Goal: Communication & Community: Answer question/provide support

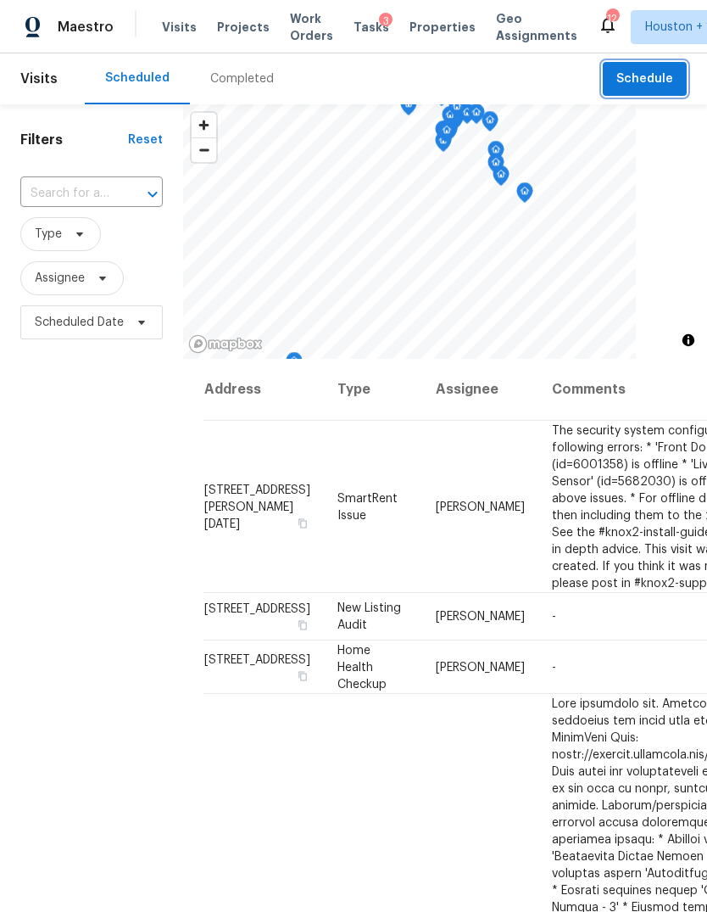
click at [655, 70] on span "Schedule" at bounding box center [645, 79] width 57 height 21
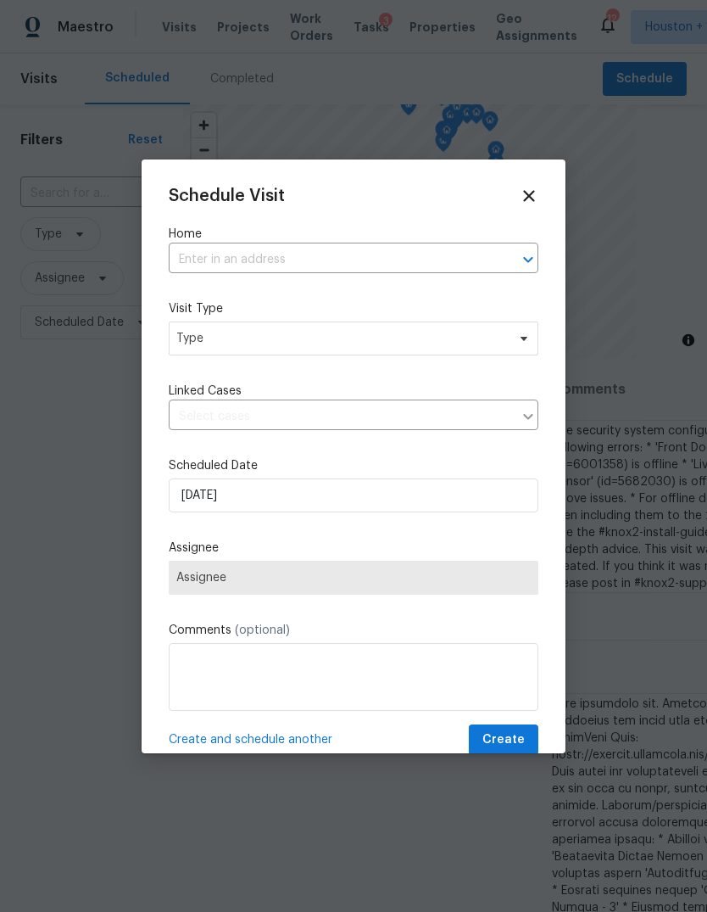
click at [459, 287] on div "Schedule Visit Home ​ Visit Type Type Linked Cases ​ Scheduled Date [DATE] Assi…" at bounding box center [354, 471] width 370 height 569
click at [470, 243] on div "Home ​" at bounding box center [354, 250] width 370 height 48
click at [451, 271] on input "text" at bounding box center [330, 260] width 322 height 26
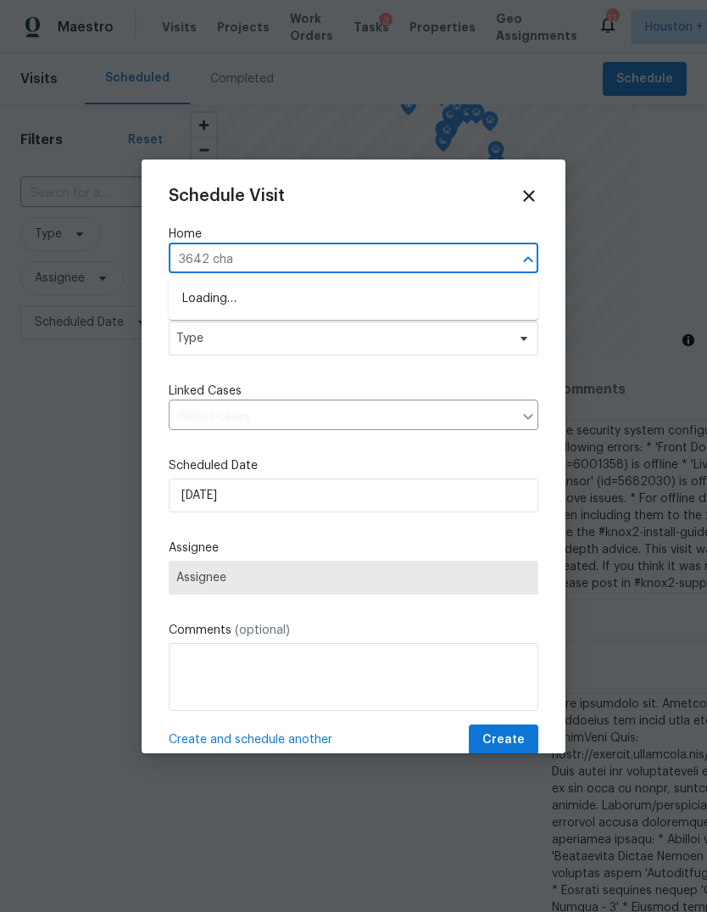
type input "3642 chap"
click at [215, 295] on li "[STREET_ADDRESS]" at bounding box center [354, 299] width 370 height 28
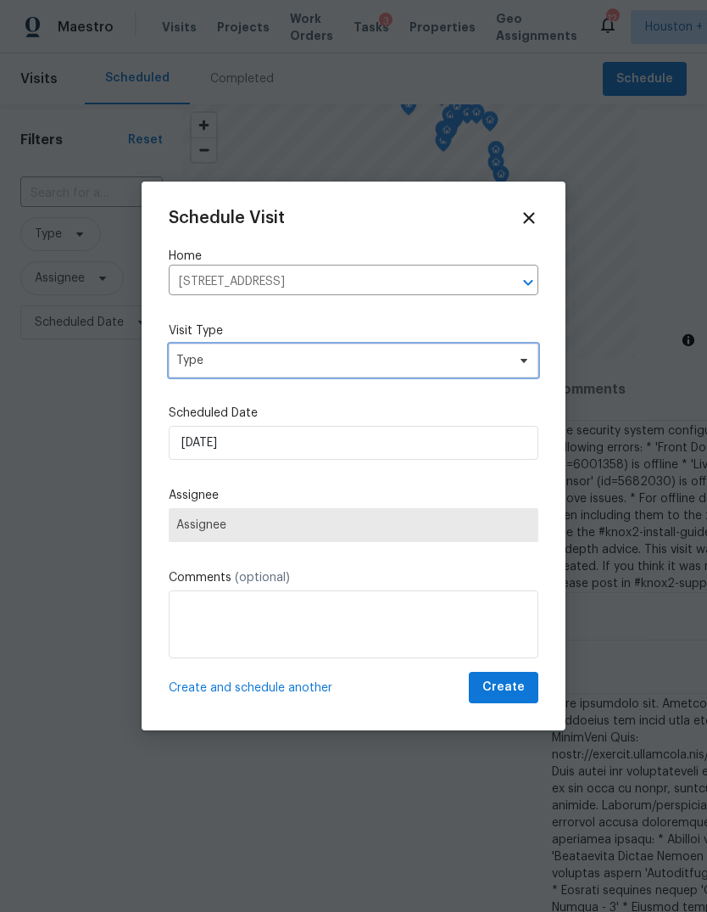
click at [203, 352] on span "Type" at bounding box center [341, 360] width 330 height 17
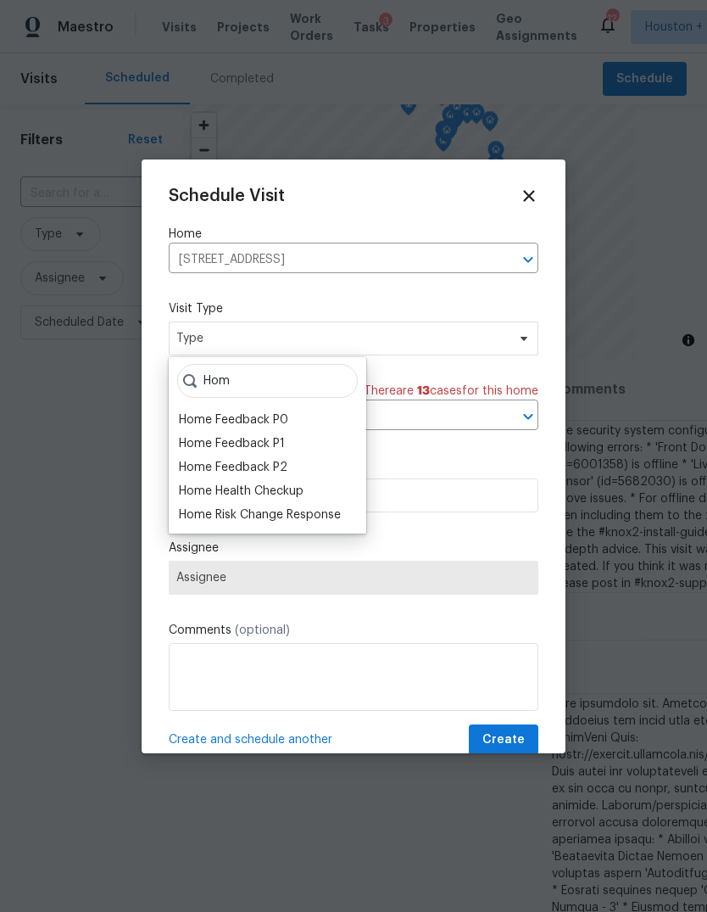
type input "Hom"
click at [203, 492] on div "Home Health Checkup" at bounding box center [241, 491] width 125 height 17
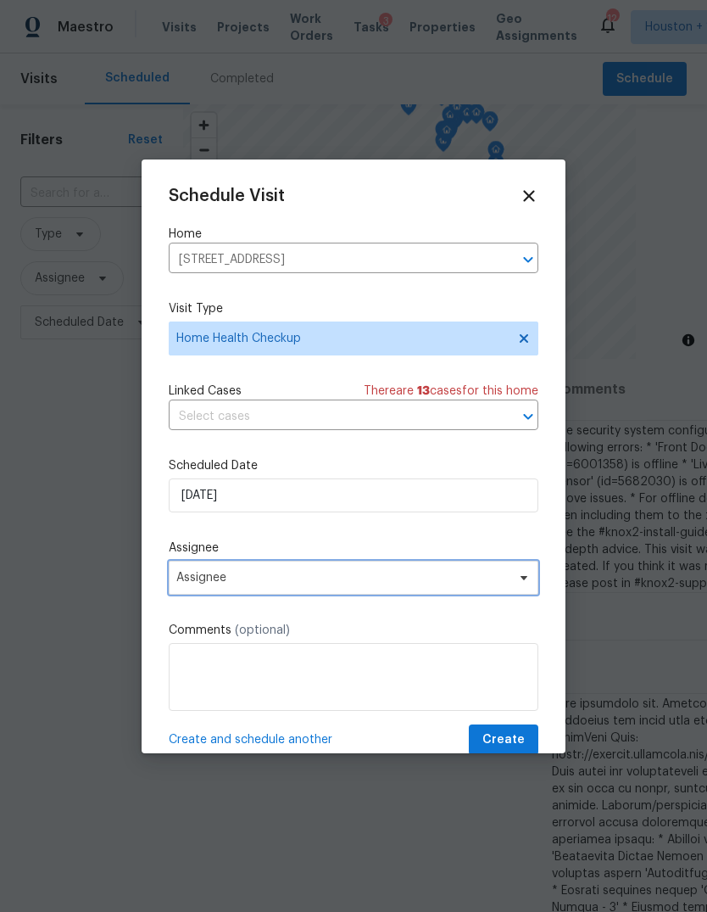
click at [191, 590] on span "Assignee" at bounding box center [354, 578] width 370 height 34
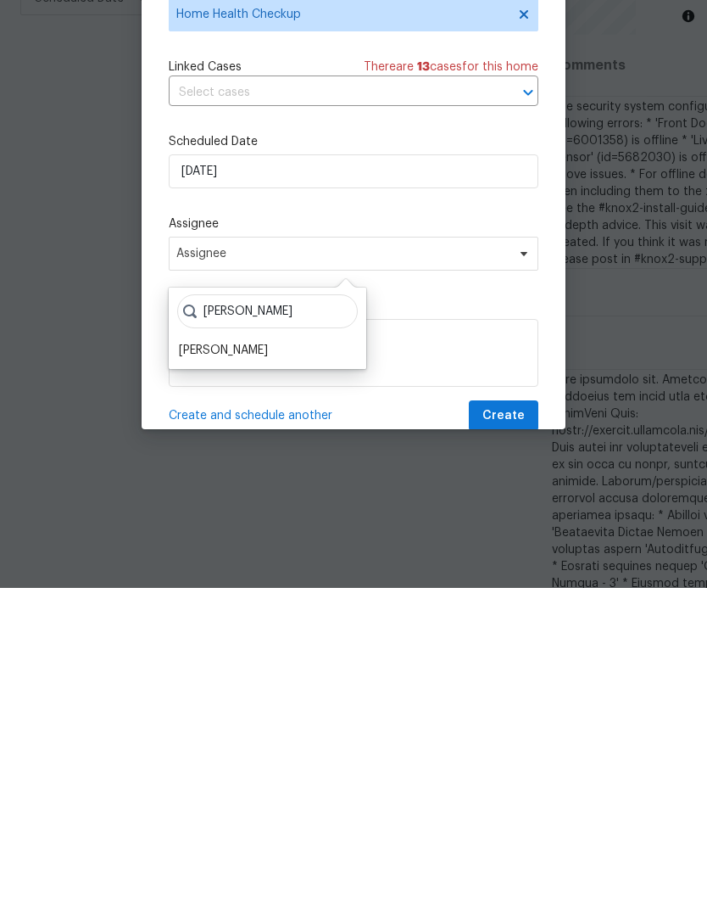
type input "[PERSON_NAME]"
click at [230, 666] on div "[PERSON_NAME]" at bounding box center [223, 674] width 89 height 17
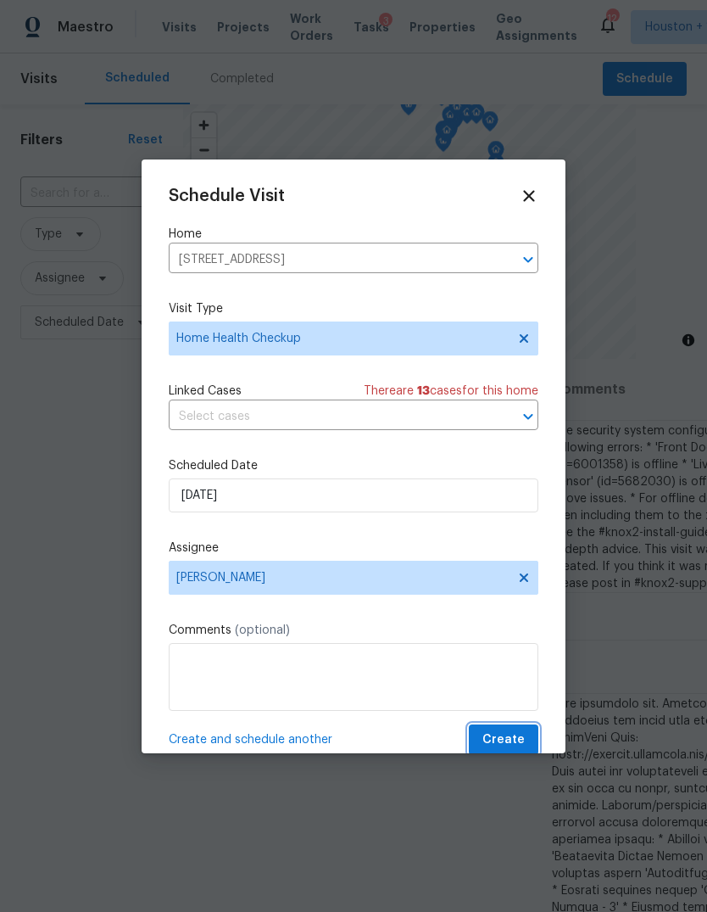
click at [518, 728] on button "Create" at bounding box center [504, 739] width 70 height 31
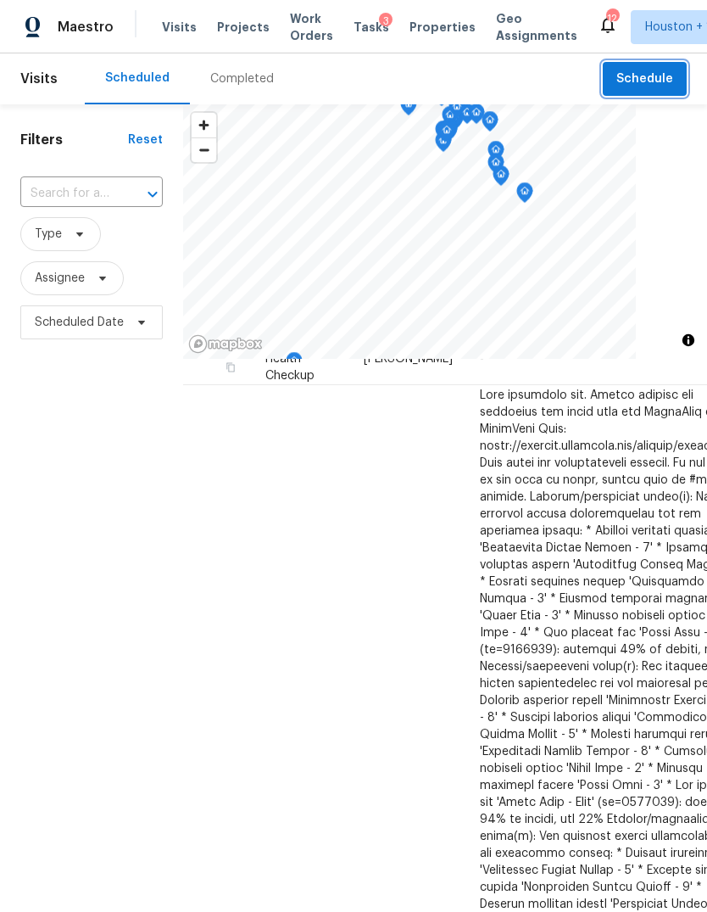
scroll to position [317, 79]
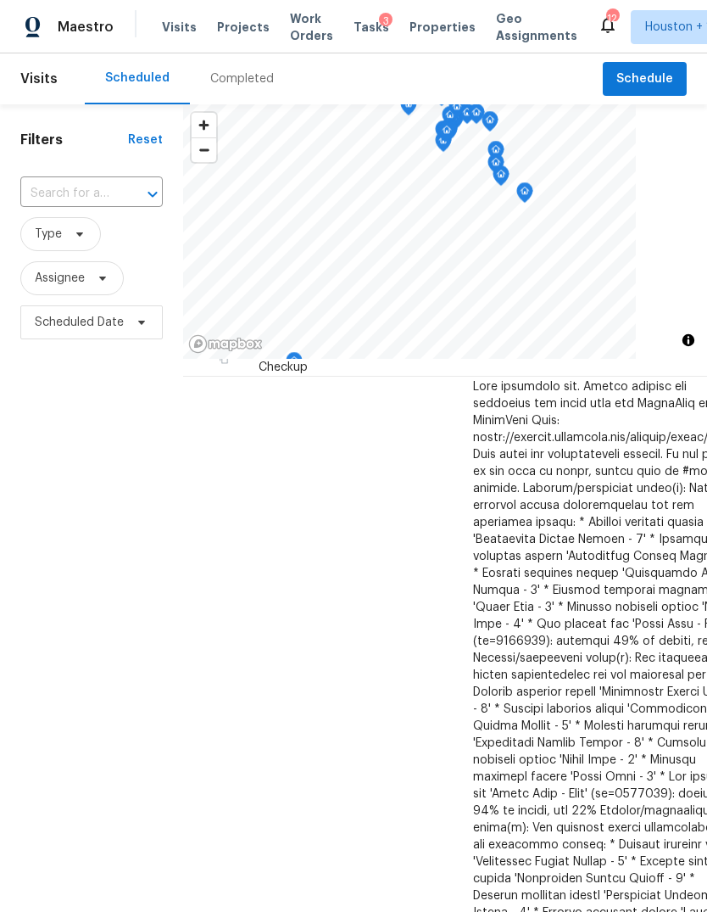
click at [254, 22] on span "Projects" at bounding box center [243, 27] width 53 height 17
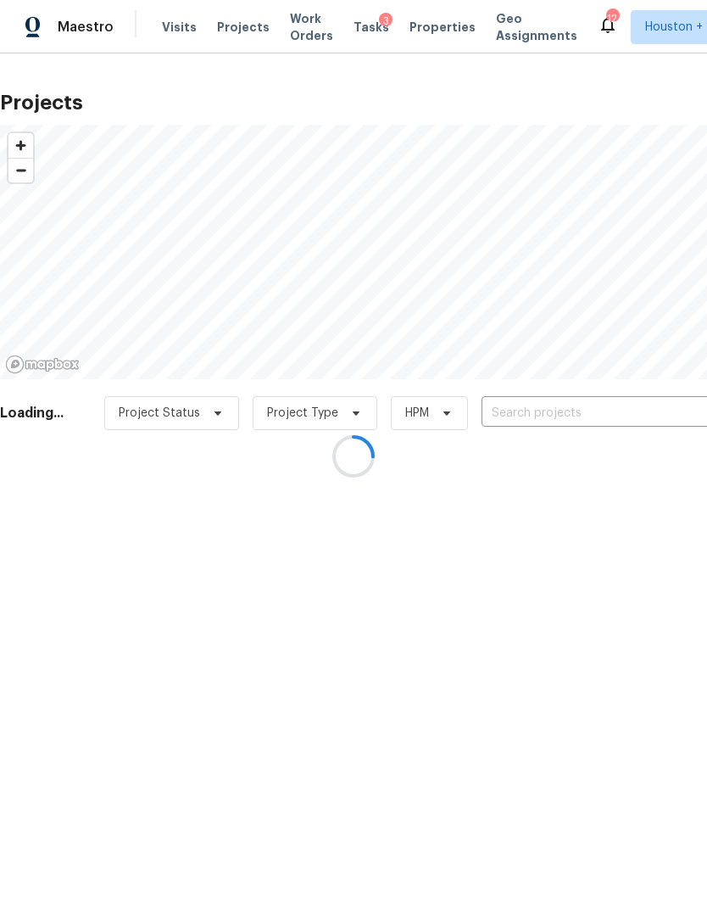
click at [632, 402] on div at bounding box center [353, 456] width 707 height 912
click at [634, 423] on div at bounding box center [353, 456] width 707 height 912
click at [642, 406] on div at bounding box center [353, 456] width 707 height 912
click at [634, 418] on div at bounding box center [353, 456] width 707 height 912
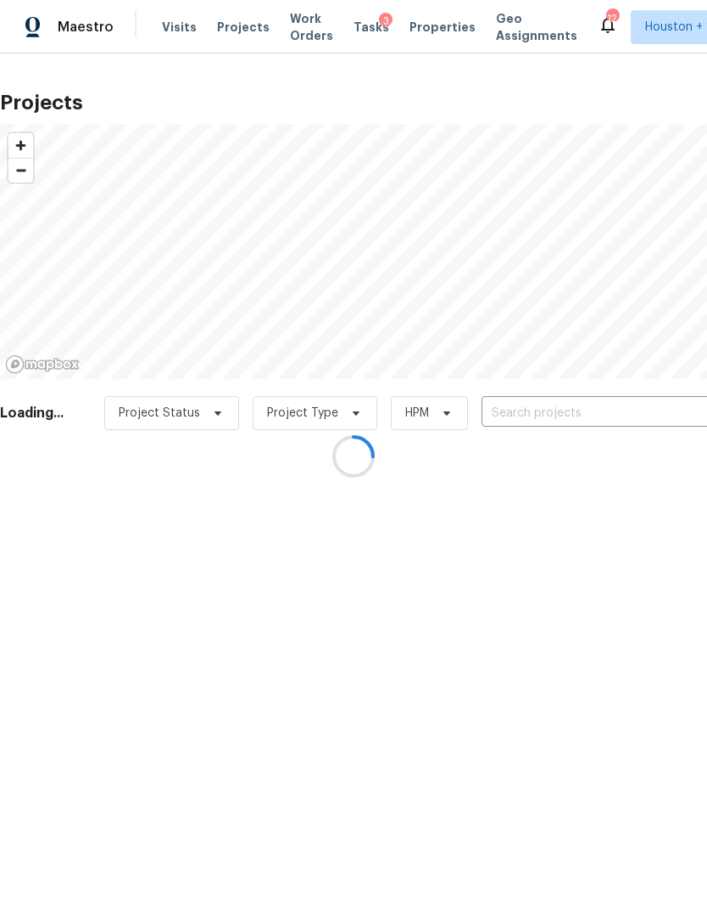
click at [641, 403] on div at bounding box center [353, 456] width 707 height 912
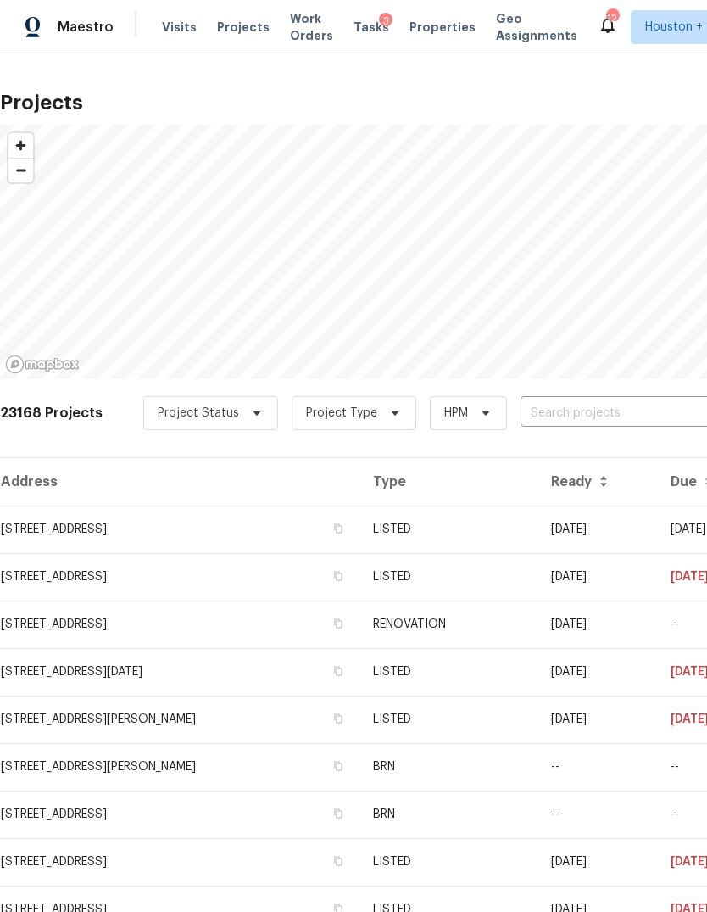
click at [642, 412] on input "text" at bounding box center [618, 413] width 194 height 26
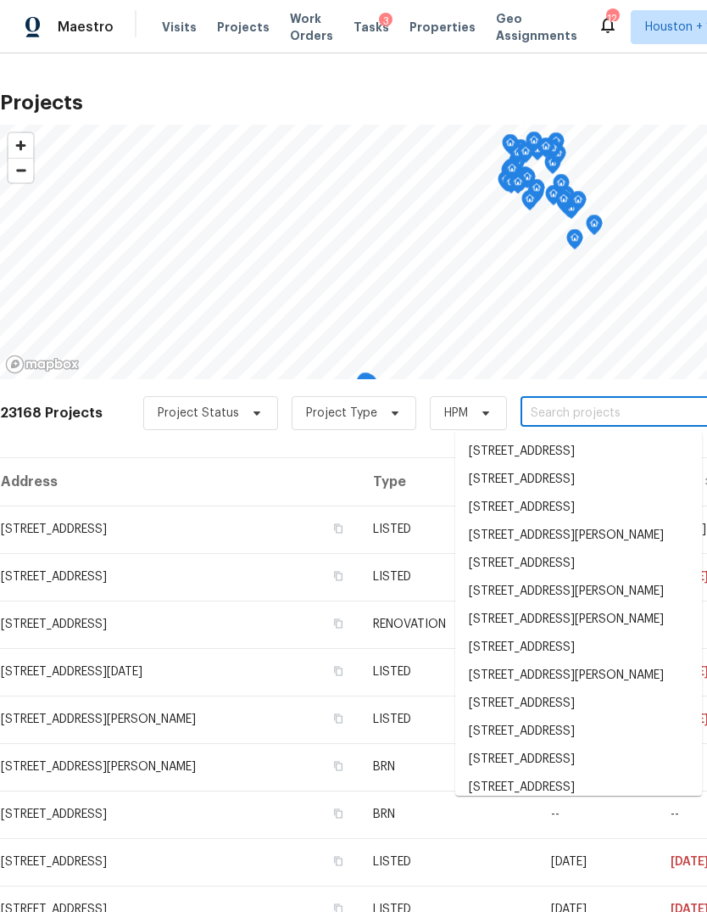
click at [638, 421] on input "text" at bounding box center [618, 413] width 194 height 26
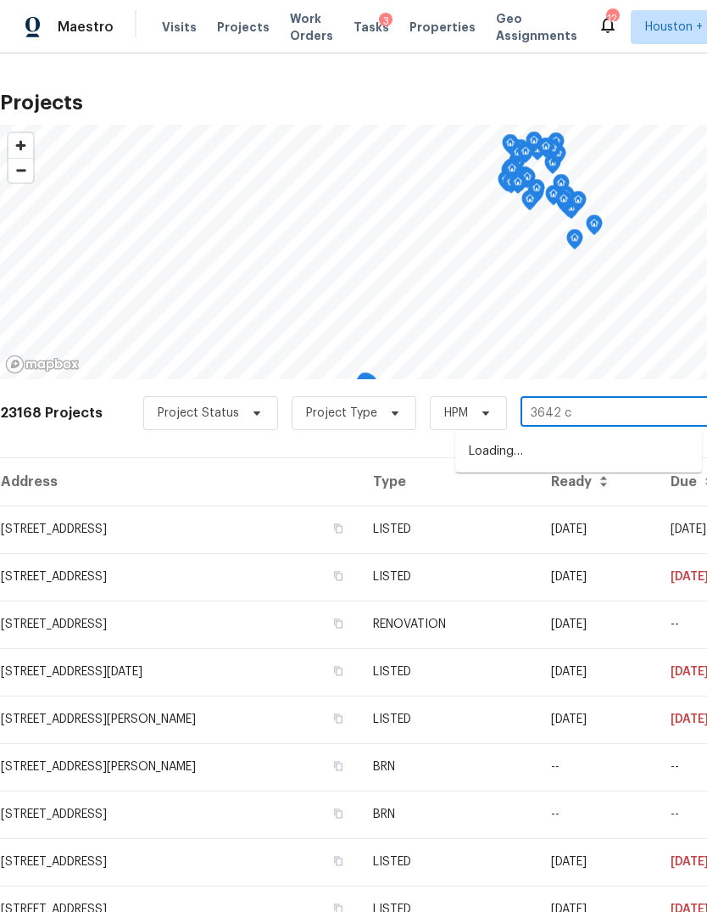
type input "3642 ch"
click at [668, 448] on li "[STREET_ADDRESS]" at bounding box center [579, 452] width 247 height 28
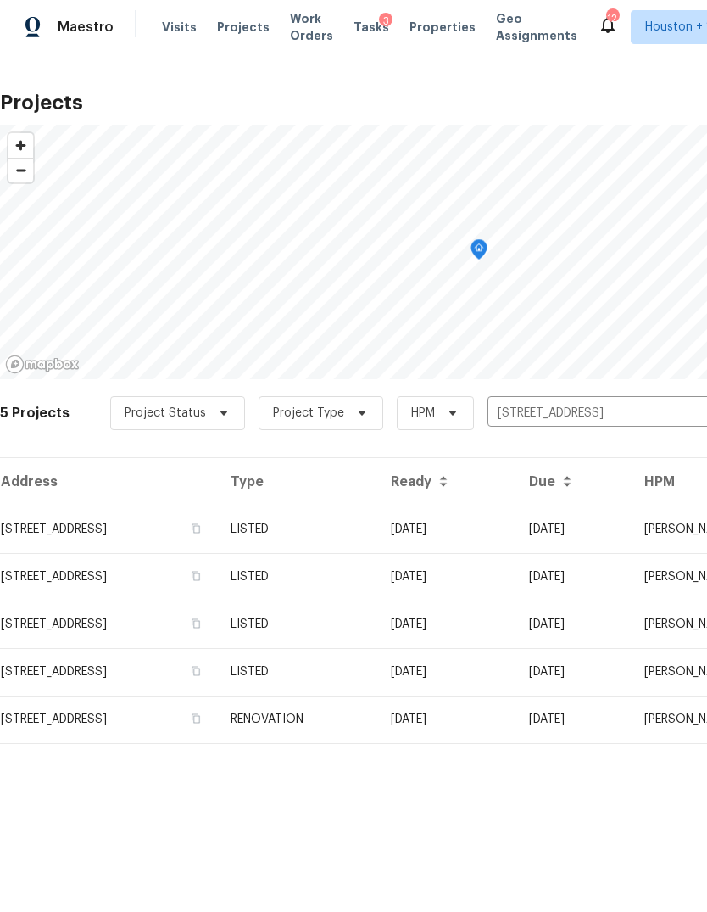
click at [82, 538] on td "[STREET_ADDRESS]" at bounding box center [108, 530] width 217 height 48
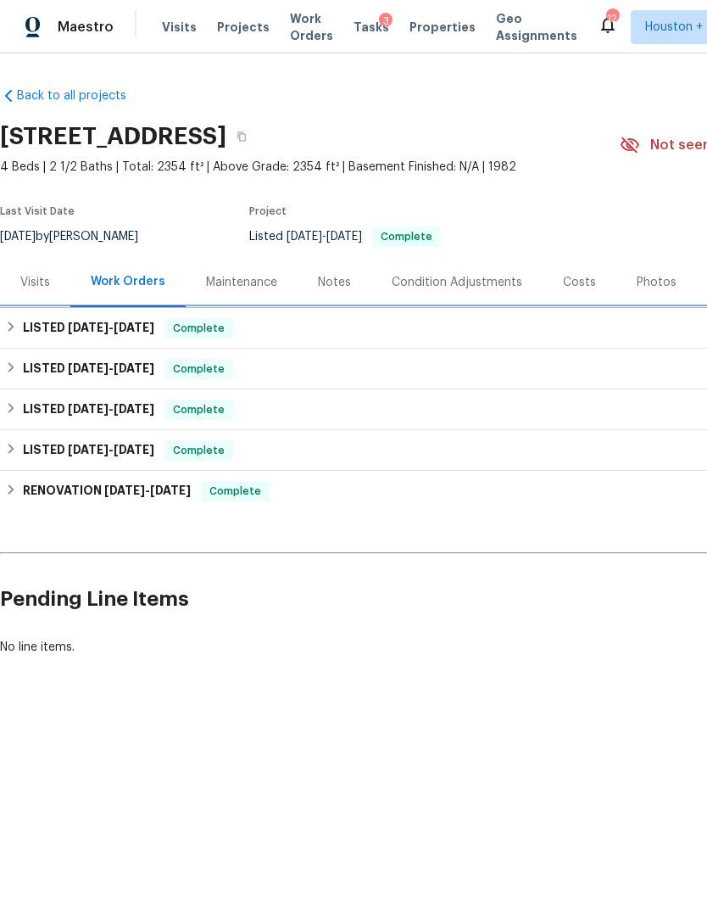
click at [36, 333] on h6 "LISTED [DATE] - [DATE]" at bounding box center [88, 328] width 131 height 20
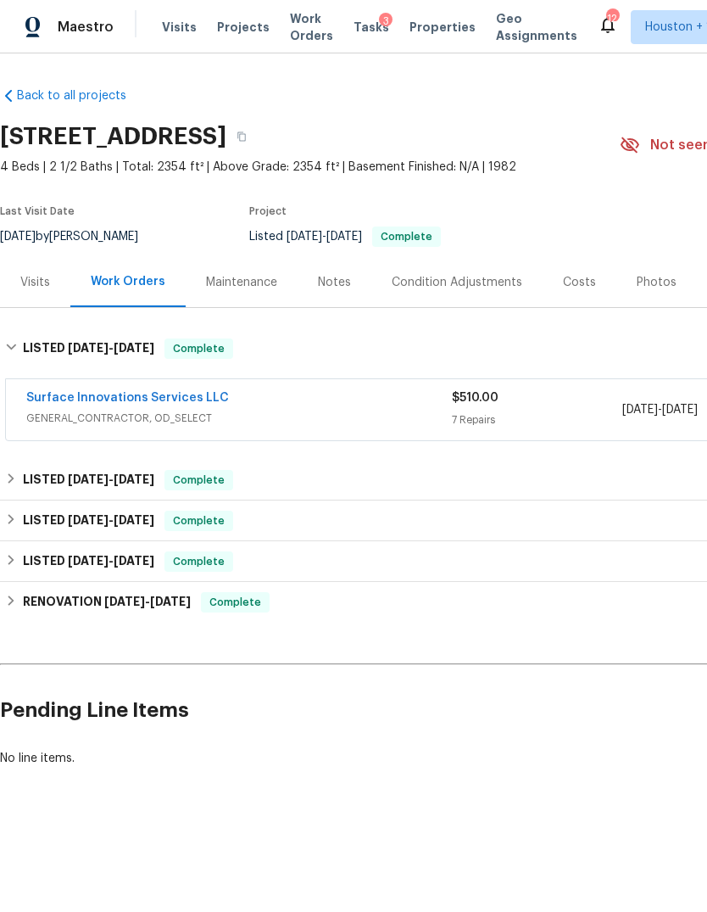
click at [556, 277] on div "Costs" at bounding box center [580, 282] width 74 height 50
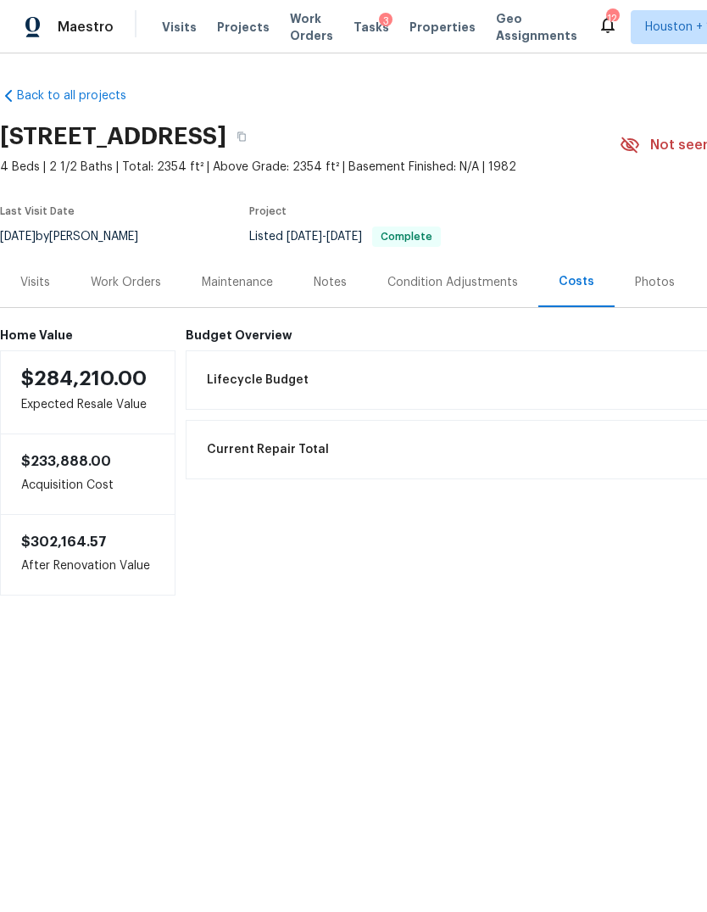
click at [237, 293] on div "Maintenance" at bounding box center [238, 282] width 112 height 50
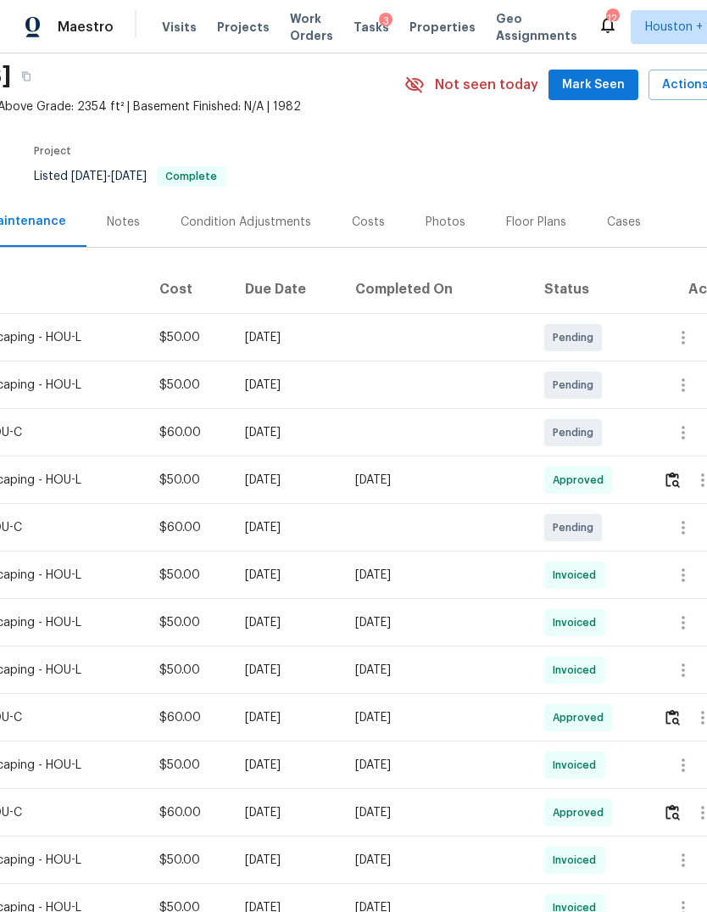
scroll to position [58, 222]
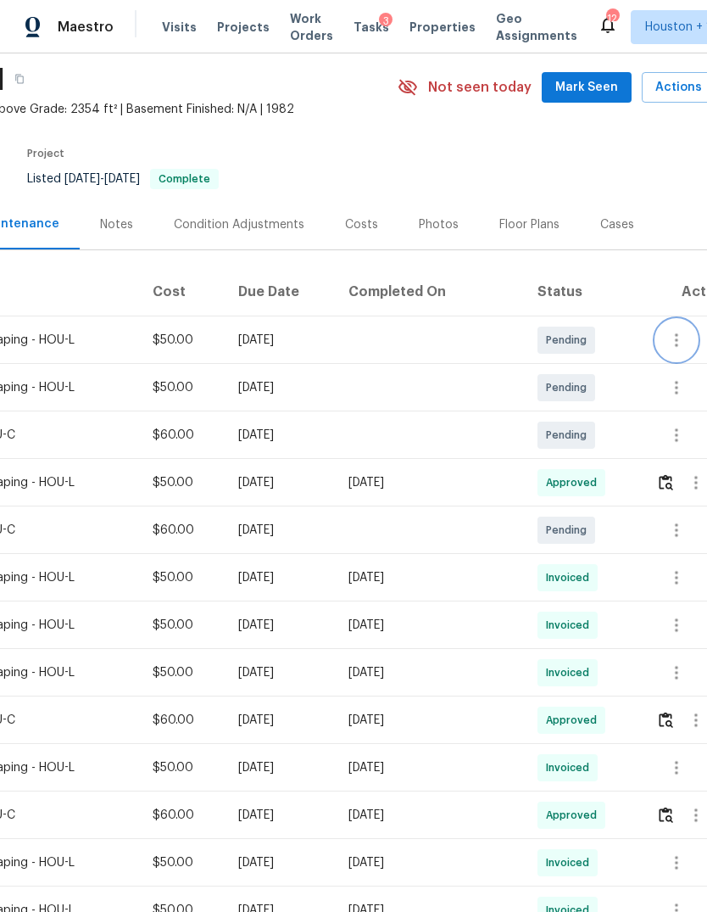
click at [682, 342] on icon "button" at bounding box center [677, 340] width 20 height 20
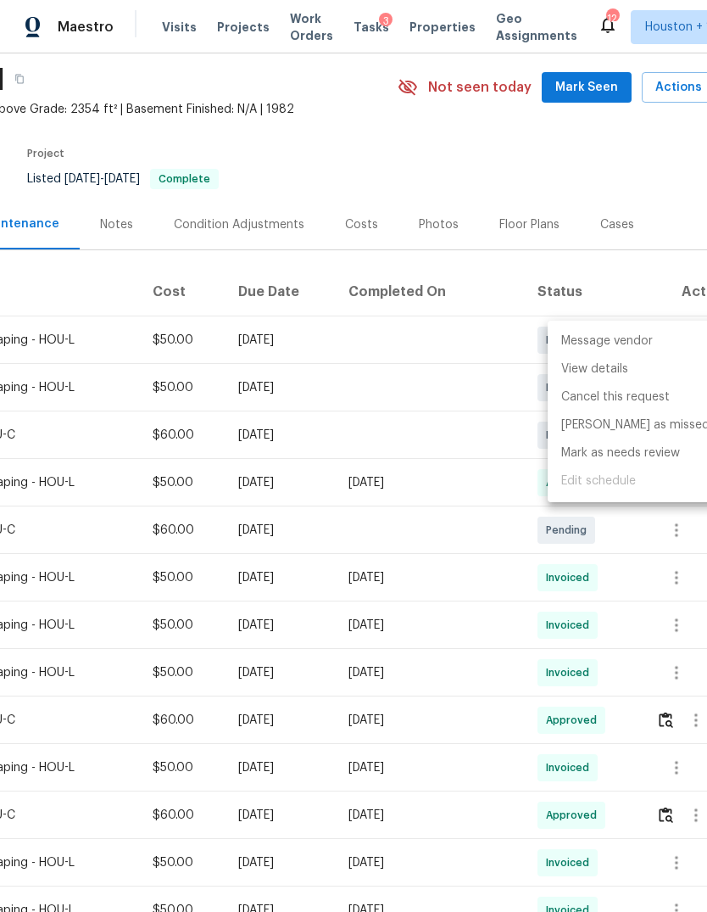
click at [641, 339] on li "Message vendor" at bounding box center [636, 341] width 176 height 28
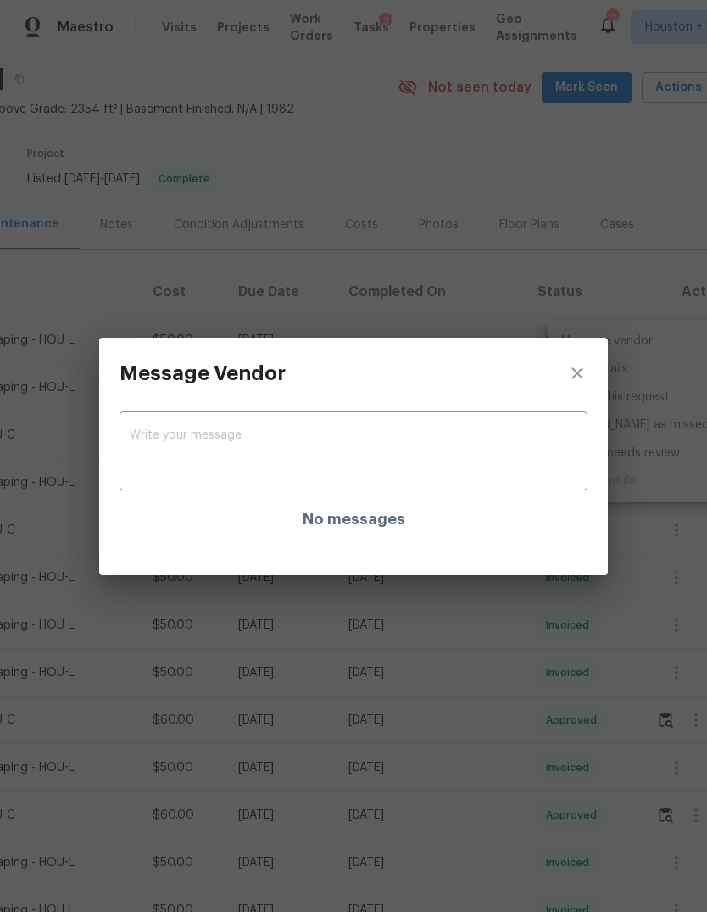
click at [501, 437] on textarea at bounding box center [354, 453] width 448 height 48
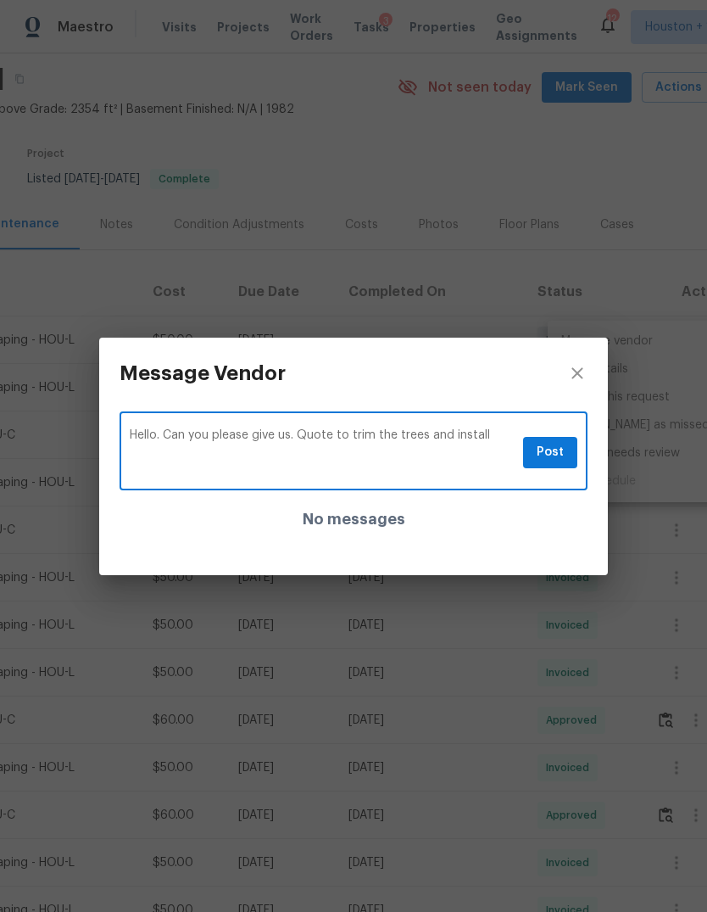
click at [316, 435] on textarea "Hello. Can you please give us. Quote to trim the trees and install" at bounding box center [323, 453] width 387 height 48
click at [316, 434] on textarea "Hello. Can you please give us. Quote to trim the trees and install" at bounding box center [323, 453] width 387 height 48
type textarea "Hello. Can you please give us a quote to lay new sod in the front where bare an…"
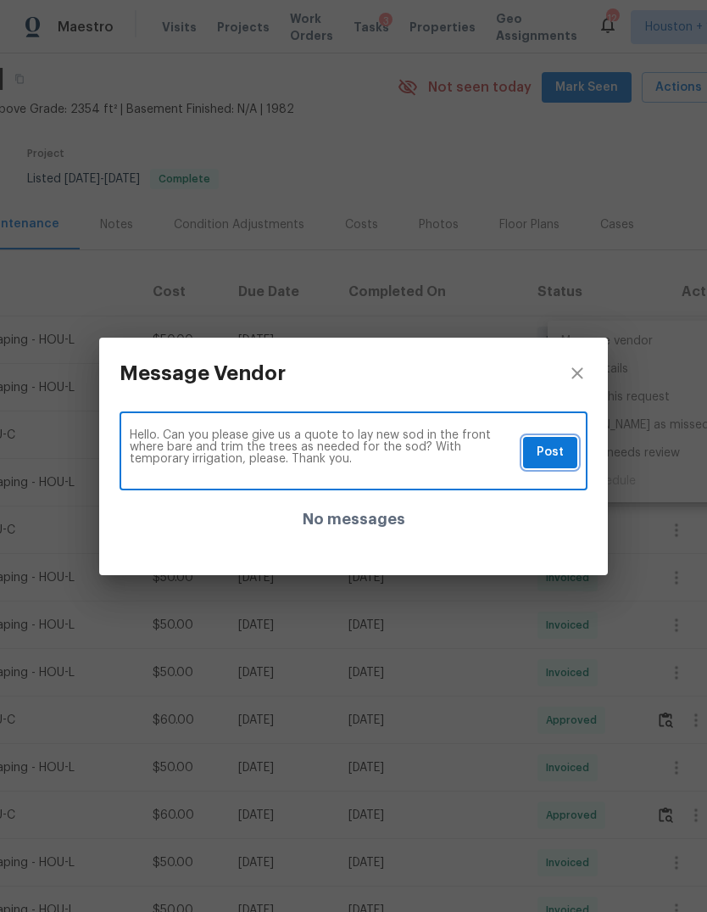
click at [560, 457] on span "Post" at bounding box center [550, 452] width 27 height 21
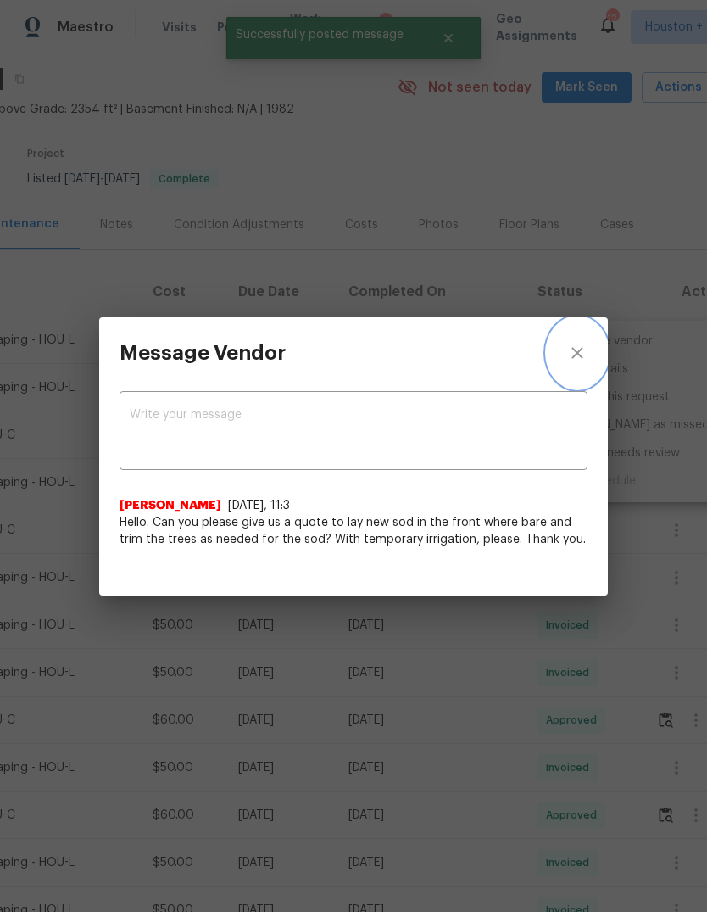
click at [589, 338] on button "close" at bounding box center [577, 352] width 61 height 71
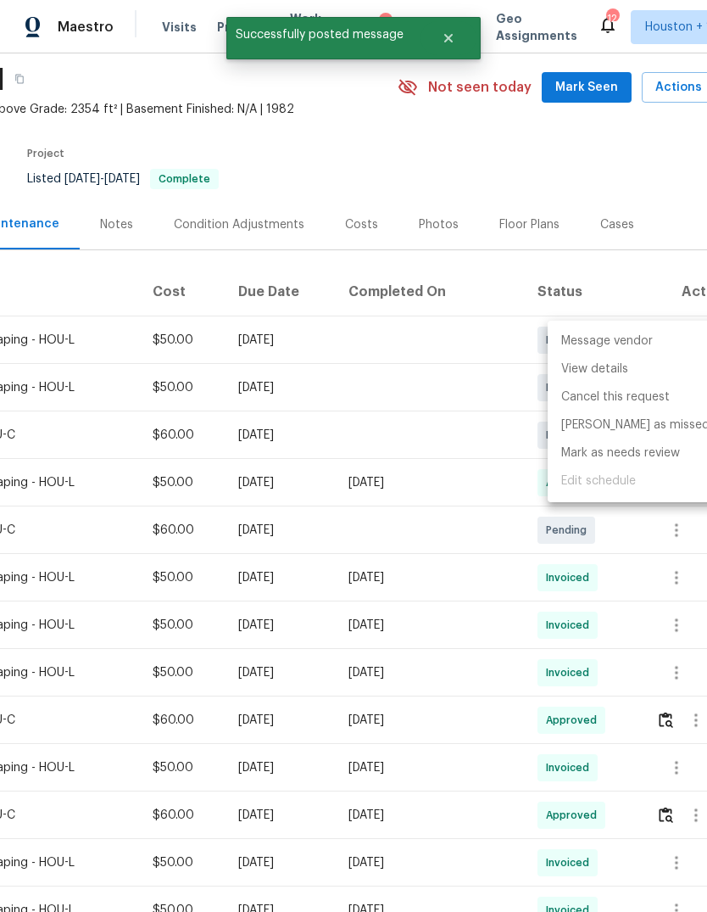
click at [672, 157] on div at bounding box center [353, 456] width 707 height 912
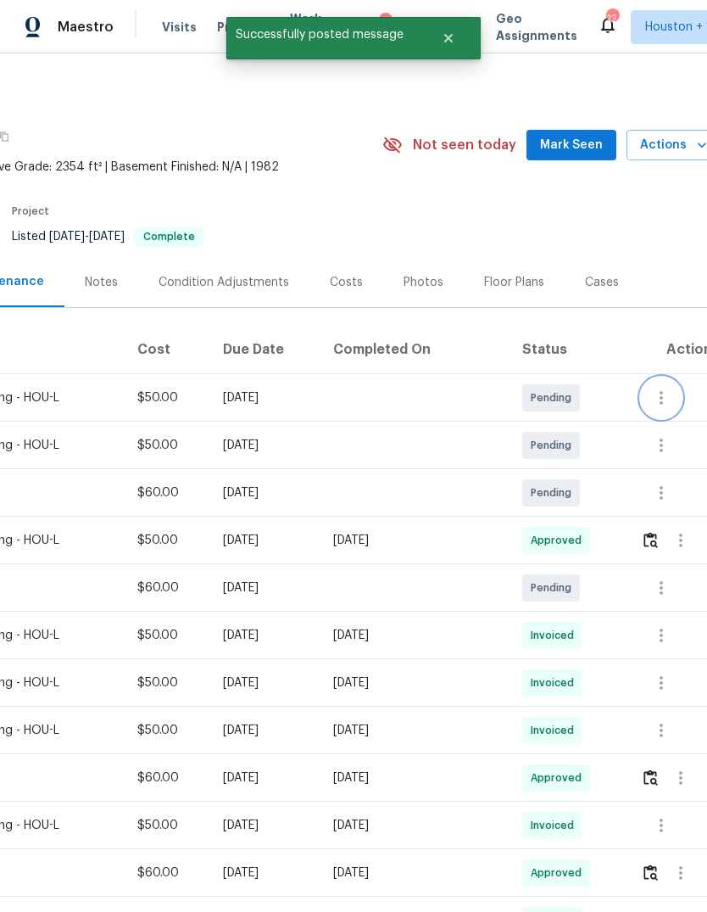
scroll to position [0, 238]
click at [9, 140] on icon "button" at bounding box center [4, 136] width 10 height 10
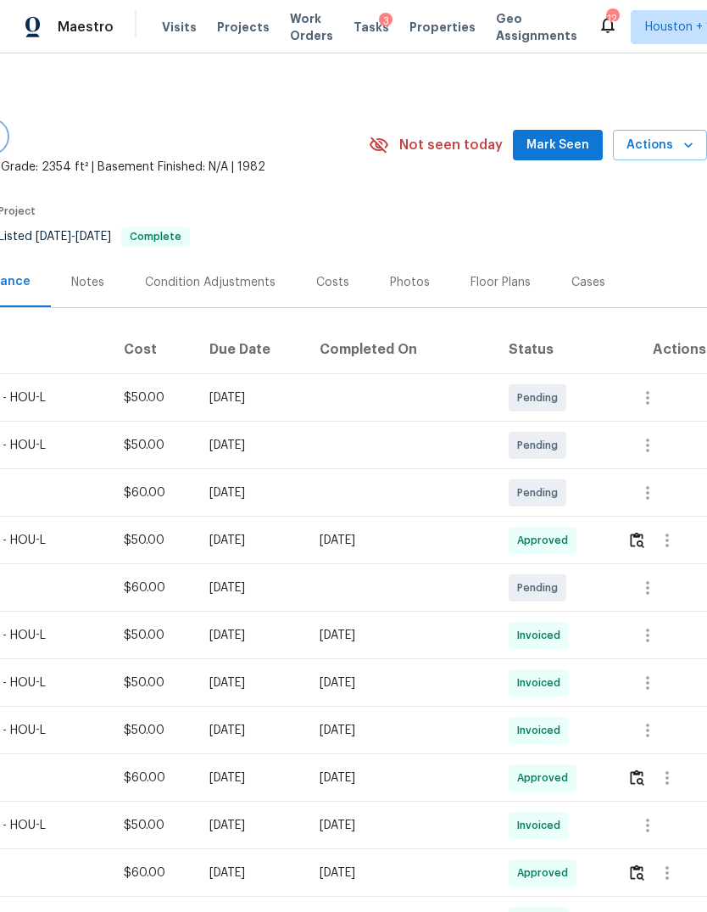
scroll to position [0, 251]
